Goal: Find specific page/section: Find specific page/section

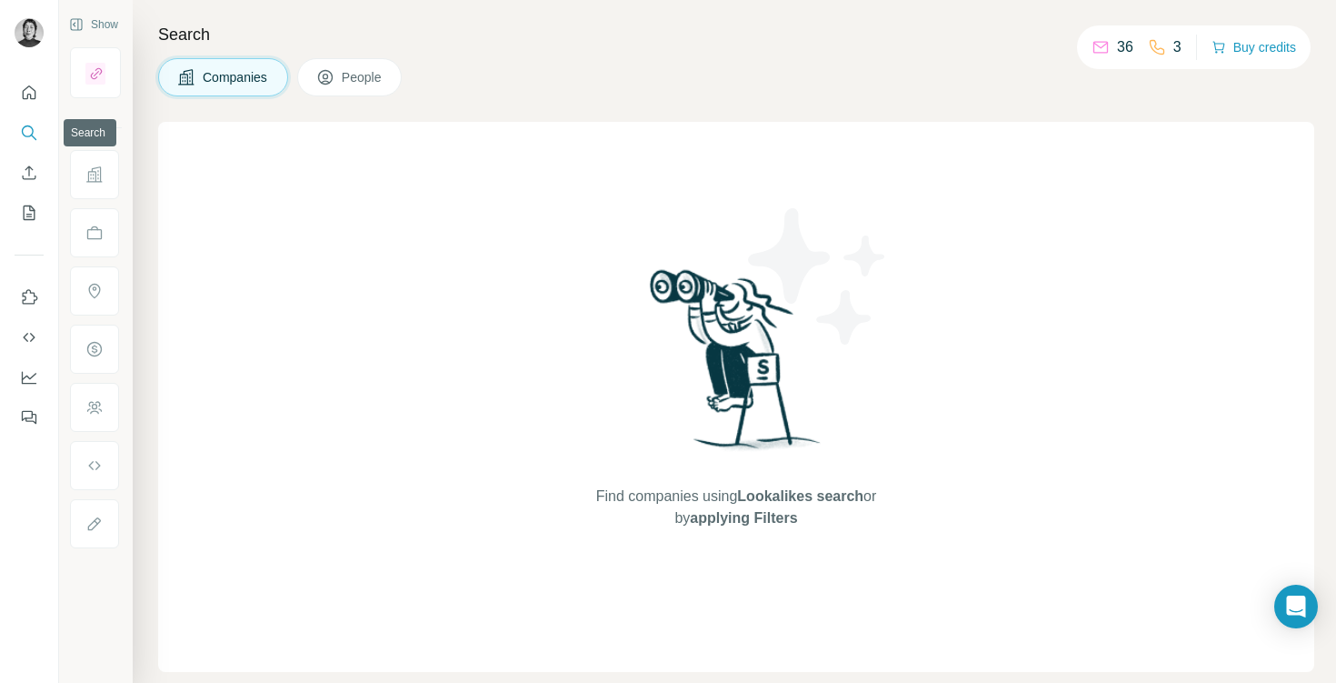
click at [33, 125] on icon "Search" at bounding box center [29, 133] width 18 height 18
click at [376, 87] on button "People" at bounding box center [349, 77] width 105 height 38
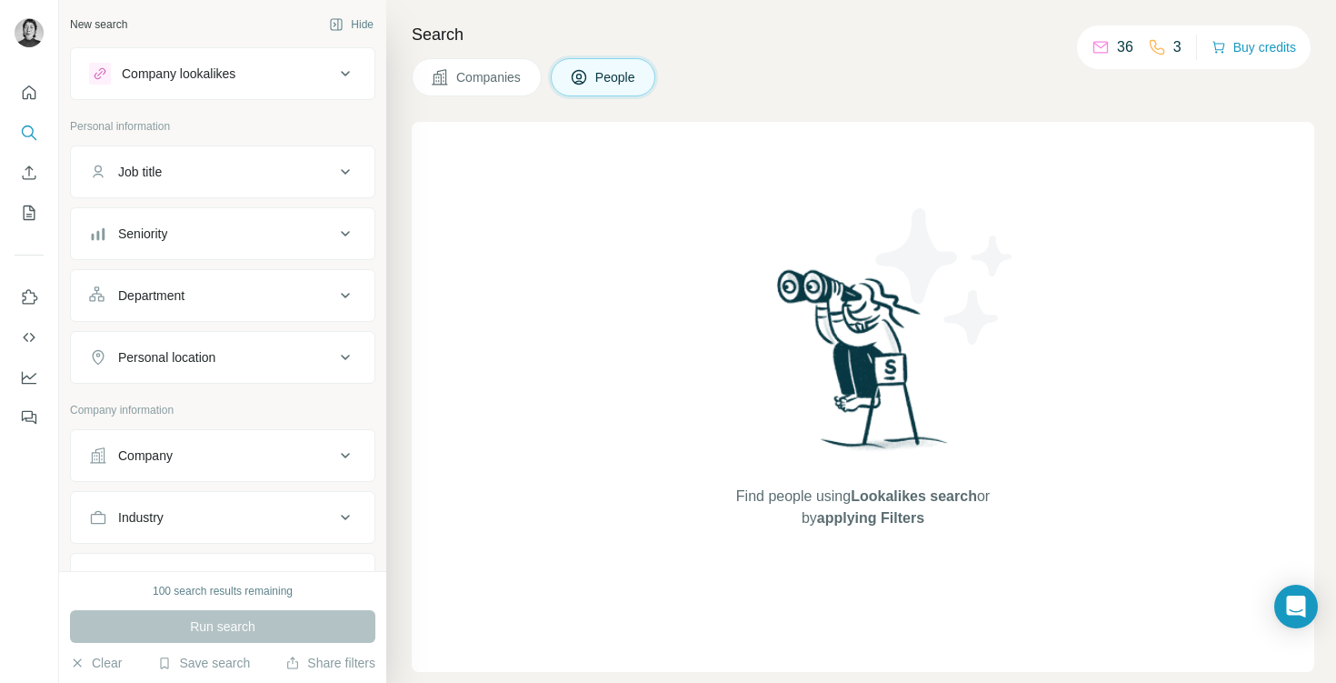
click at [620, 75] on span "People" at bounding box center [616, 77] width 42 height 18
click at [35, 130] on icon "Search" at bounding box center [29, 133] width 18 height 18
click at [721, 147] on div "Find people using Lookalikes search or by applying Filters" at bounding box center [863, 397] width 327 height 550
click at [777, 205] on div "Find people using Lookalikes search or by applying Filters" at bounding box center [863, 397] width 327 height 550
